Goal: Task Accomplishment & Management: Manage account settings

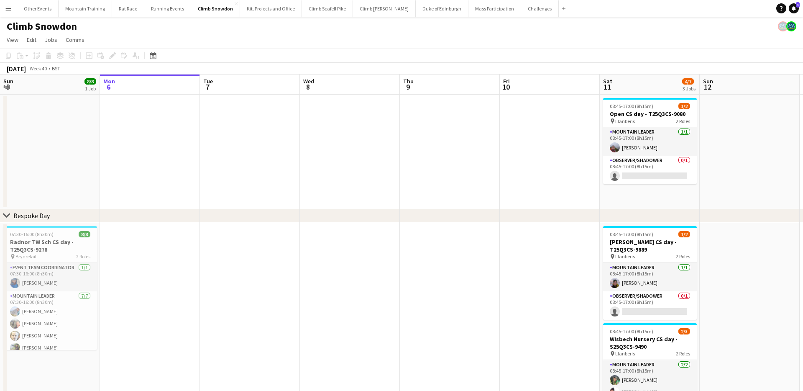
click at [6, 4] on button "Menu" at bounding box center [8, 8] width 17 height 17
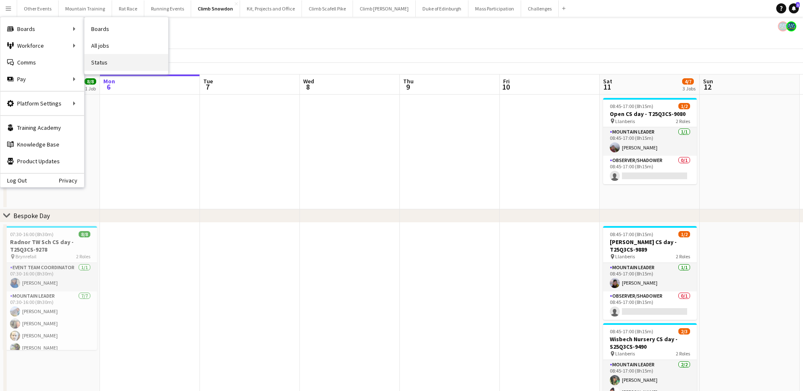
click at [110, 64] on link "Status" at bounding box center [126, 62] width 84 height 17
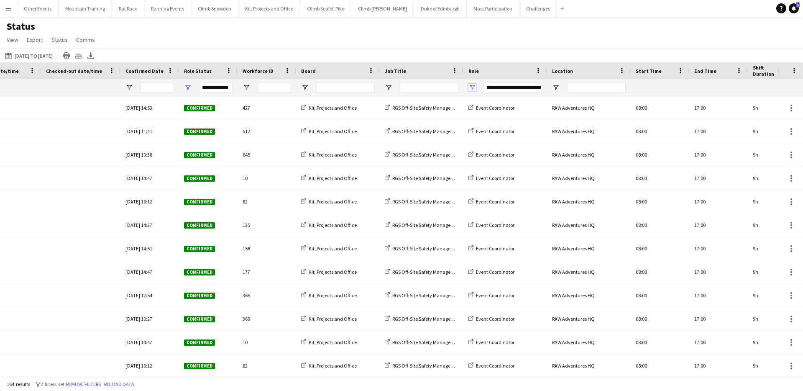
click at [471, 87] on span "Open Filter Menu" at bounding box center [472, 88] width 8 height 8
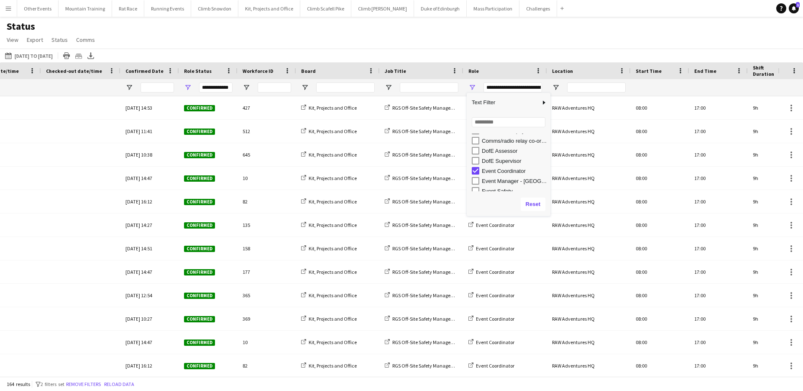
click at [682, 33] on div "Status View Views Default view New view Update view Delete view Edit name Custo…" at bounding box center [401, 34] width 803 height 28
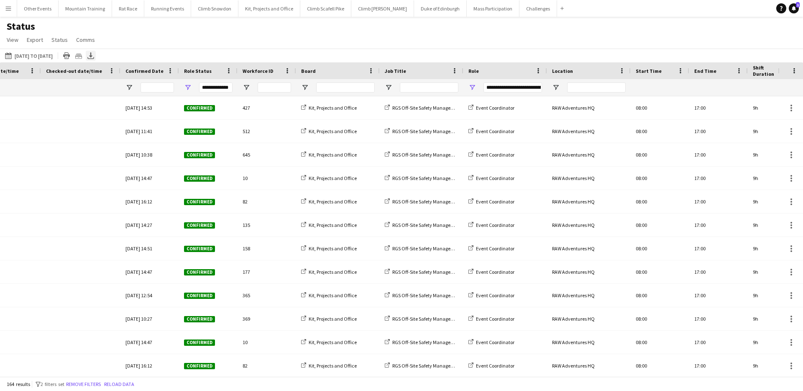
click at [94, 52] on icon "Export XLSX" at bounding box center [90, 55] width 7 height 7
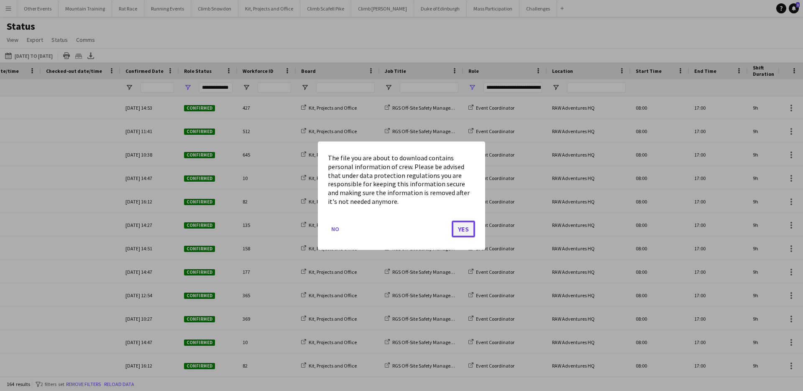
click at [468, 233] on button "Yes" at bounding box center [463, 228] width 23 height 17
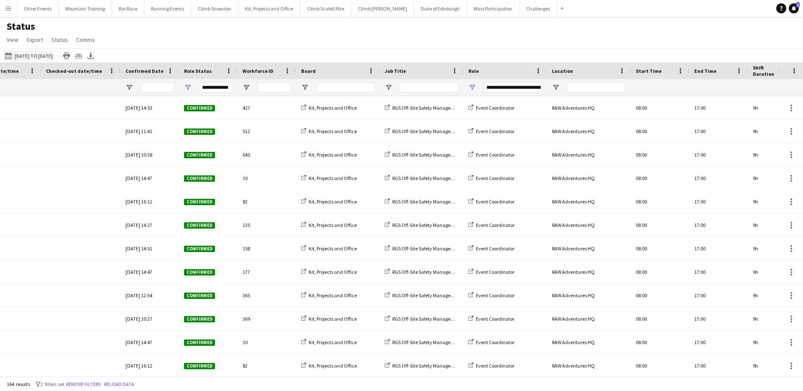
click at [47, 55] on button "[DATE] to [DATE] [DATE] to [DATE]" at bounding box center [28, 56] width 51 height 10
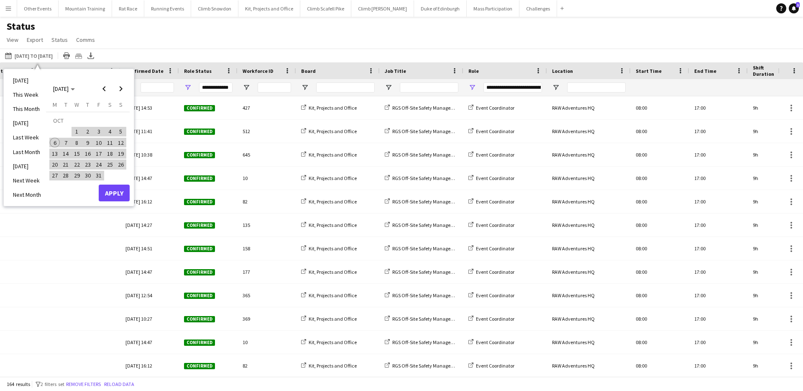
click at [284, 37] on div "Status View Views Default view New view Update view Delete view Edit name Custo…" at bounding box center [401, 34] width 803 height 28
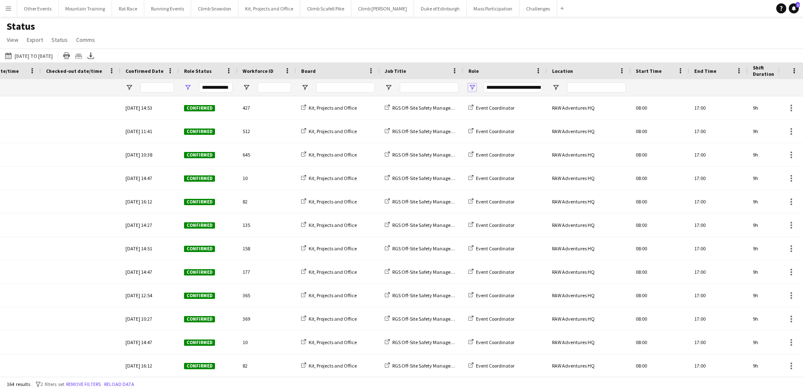
click at [471, 85] on span "Open Filter Menu" at bounding box center [472, 88] width 8 height 8
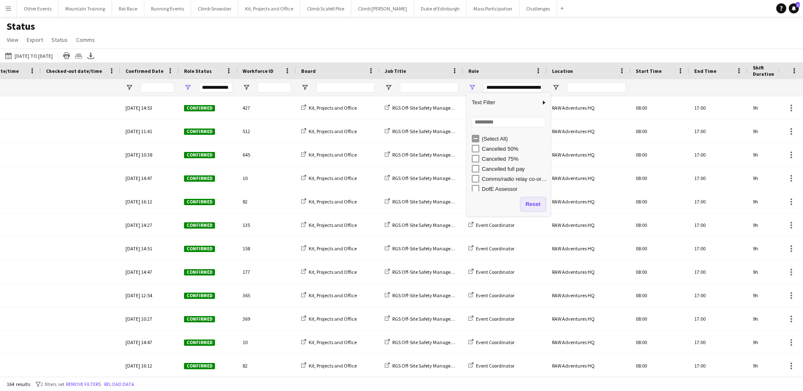
click at [532, 205] on button "Reset" at bounding box center [533, 203] width 25 height 13
type input "***"
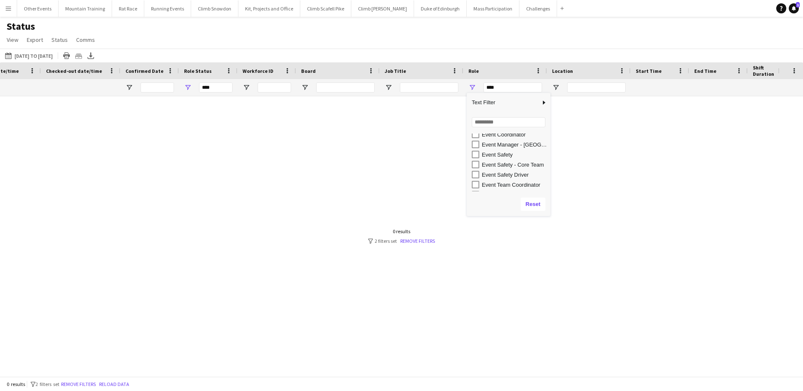
scroll to position [78, 0]
click at [509, 49] on div "[DATE] to [DATE] [DATE] to [DATE] [DATE] This Week This Month [DATE] Last Week …" at bounding box center [401, 56] width 803 height 14
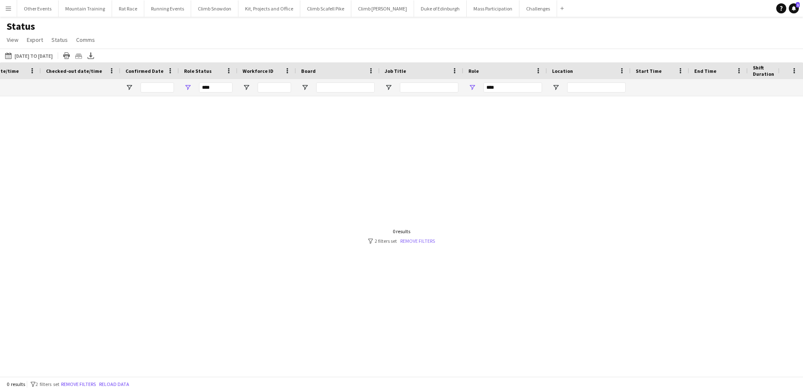
click at [426, 243] on link "Remove filters" at bounding box center [417, 241] width 35 height 6
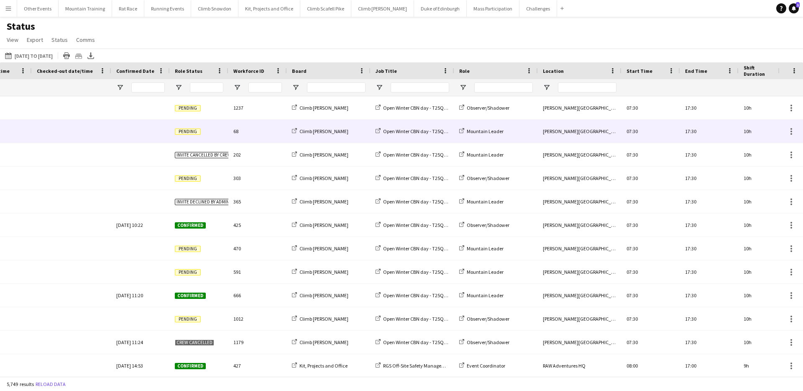
scroll to position [0, 393]
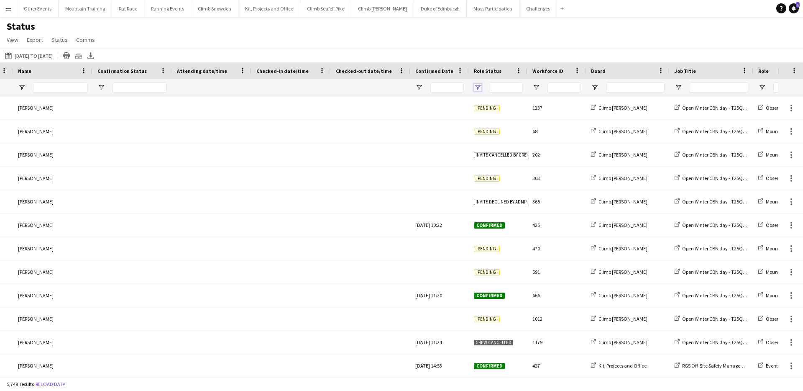
click at [476, 87] on span "Open Filter Menu" at bounding box center [478, 88] width 8 height 8
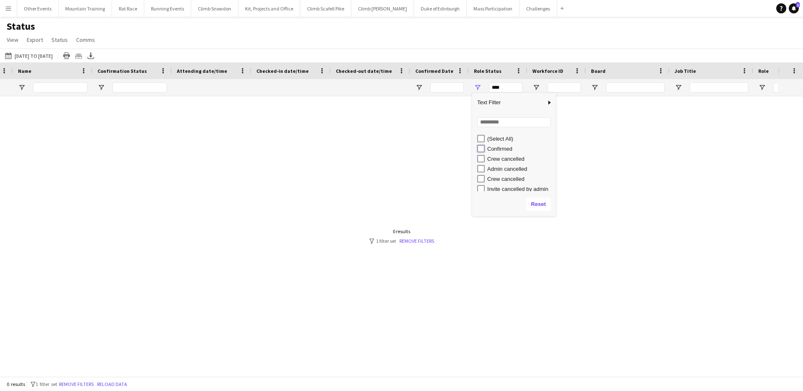
type input "**********"
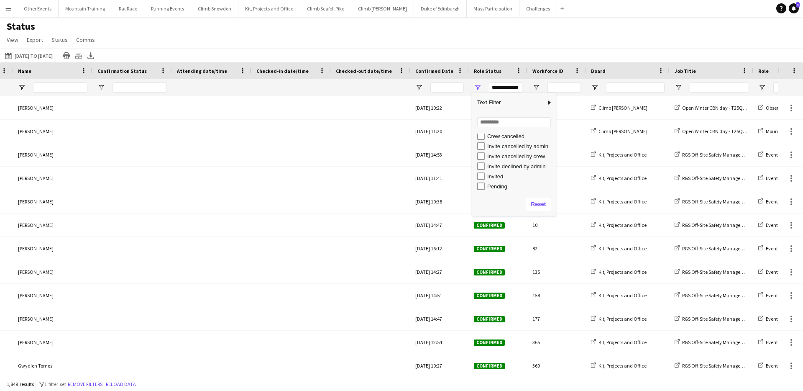
click at [559, 28] on div "Status View Views Default view New view Update view Delete view Edit name Custo…" at bounding box center [401, 34] width 803 height 28
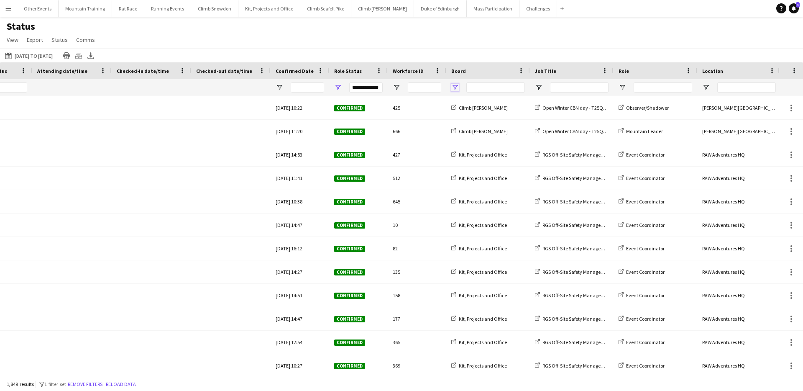
click at [453, 84] on span "Open Filter Menu" at bounding box center [455, 88] width 8 height 8
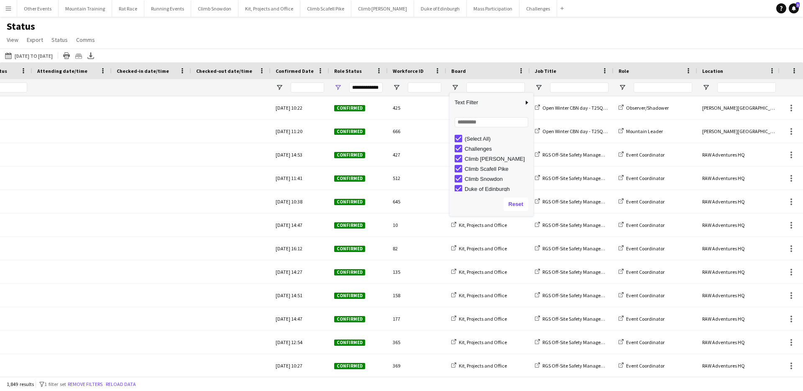
click at [462, 141] on div "(Select All)" at bounding box center [494, 138] width 79 height 10
type input "***"
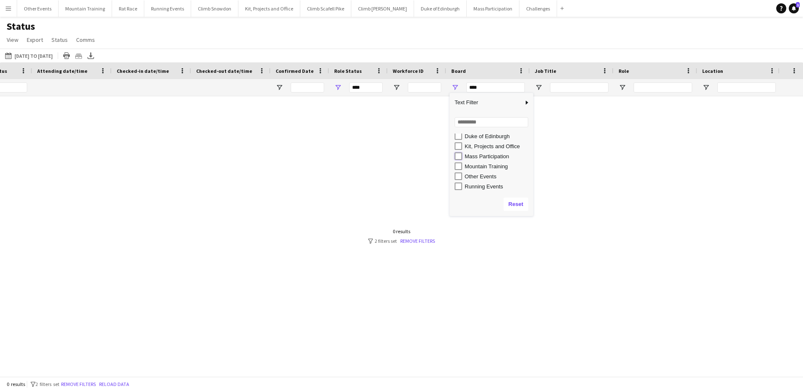
type input "**********"
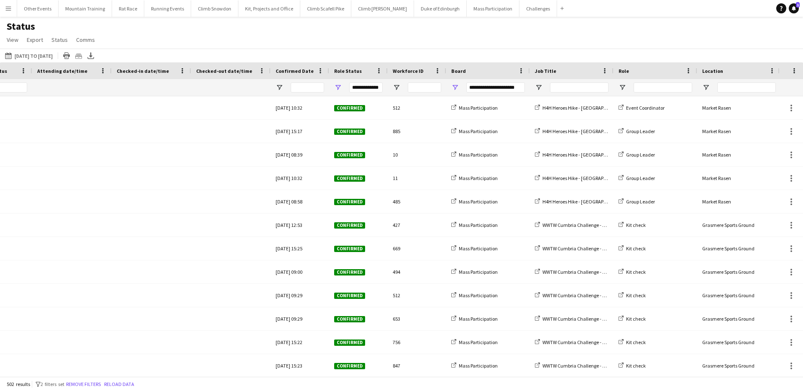
click at [537, 46] on div "Status View Views Default view New view Update view Delete view Edit name Custo…" at bounding box center [401, 34] width 803 height 28
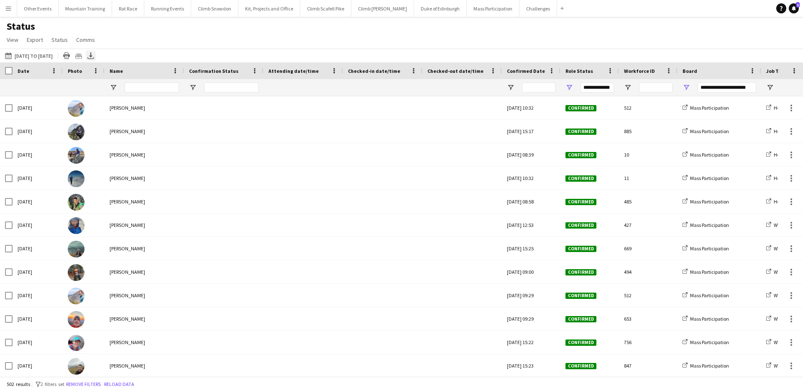
click at [94, 58] on icon "Export XLSX" at bounding box center [90, 55] width 7 height 7
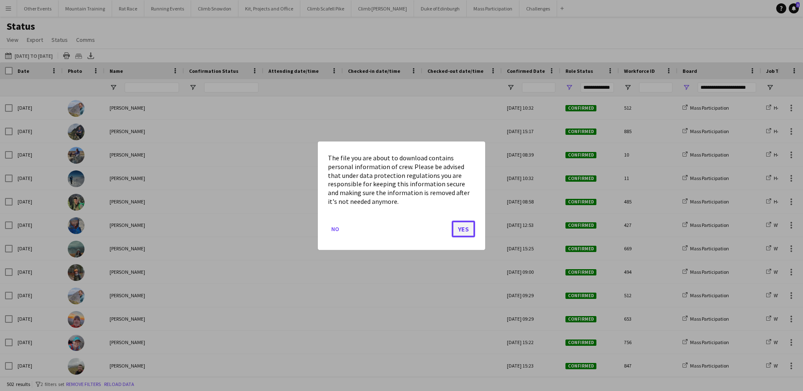
click at [461, 226] on button "Yes" at bounding box center [463, 228] width 23 height 17
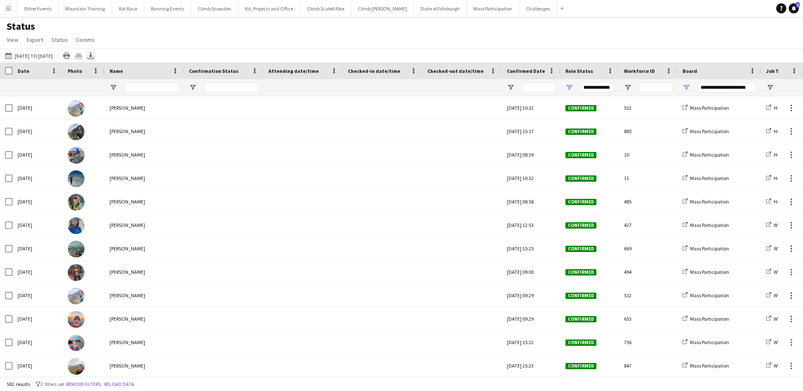
click at [96, 52] on div "Export XLSX" at bounding box center [91, 56] width 10 height 10
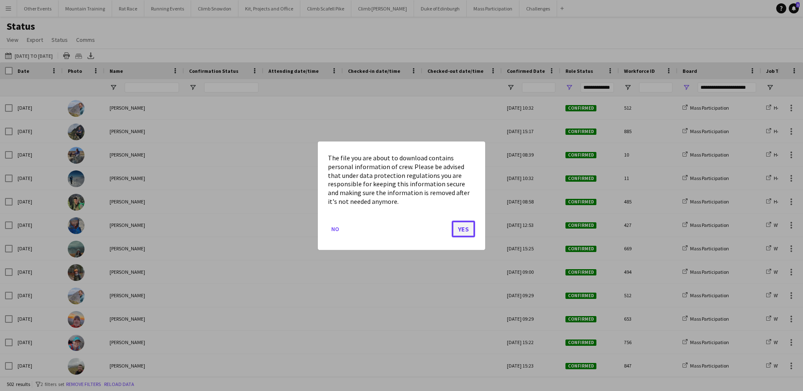
click at [472, 230] on button "Yes" at bounding box center [463, 228] width 23 height 17
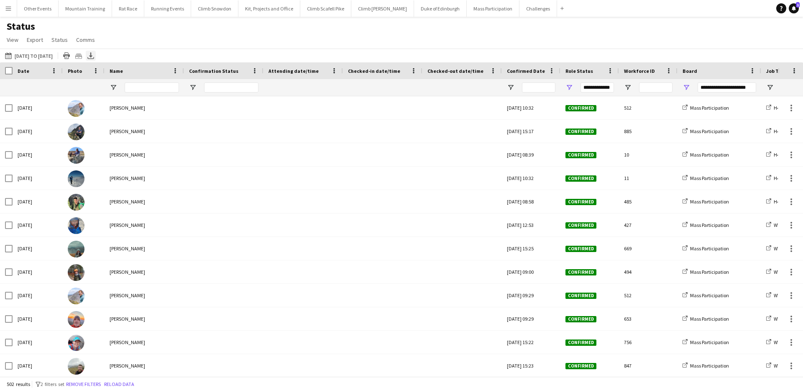
click at [92, 56] on icon at bounding box center [90, 54] width 3 height 5
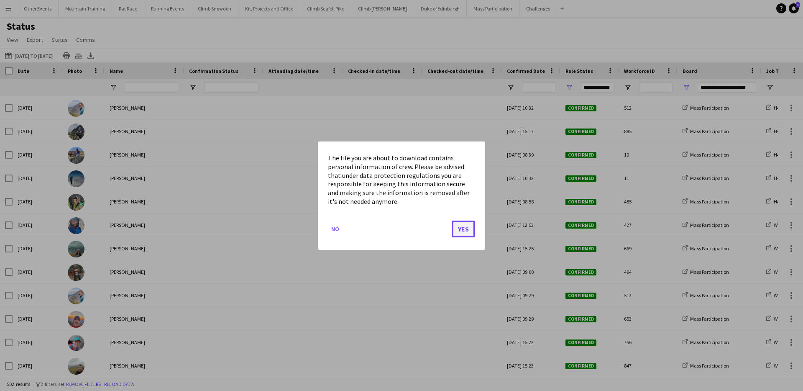
click at [459, 225] on button "Yes" at bounding box center [463, 228] width 23 height 17
